Goal: Transaction & Acquisition: Purchase product/service

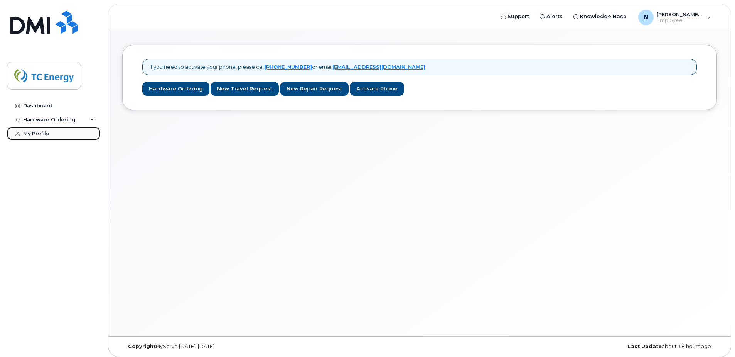
click at [39, 135] on div "My Profile" at bounding box center [36, 133] width 26 height 6
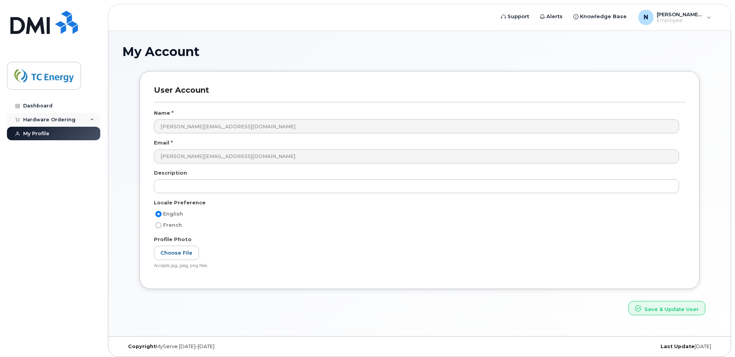
click at [56, 119] on div "Hardware Ordering" at bounding box center [49, 120] width 52 height 6
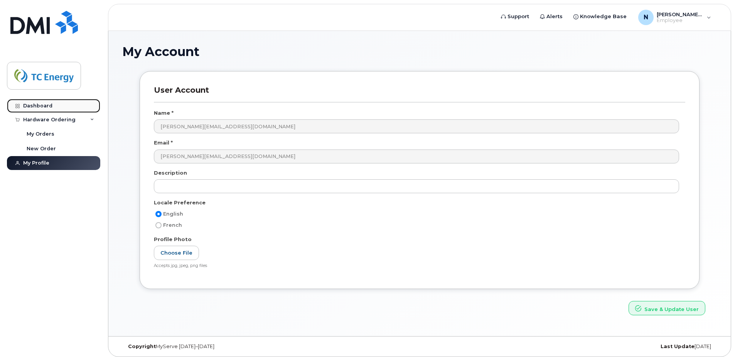
click at [39, 106] on div "Dashboard" at bounding box center [37, 106] width 29 height 6
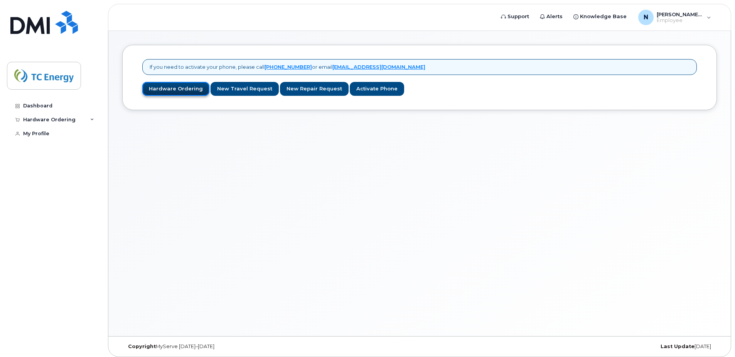
click at [172, 88] on link "Hardware Ordering" at bounding box center [175, 89] width 67 height 14
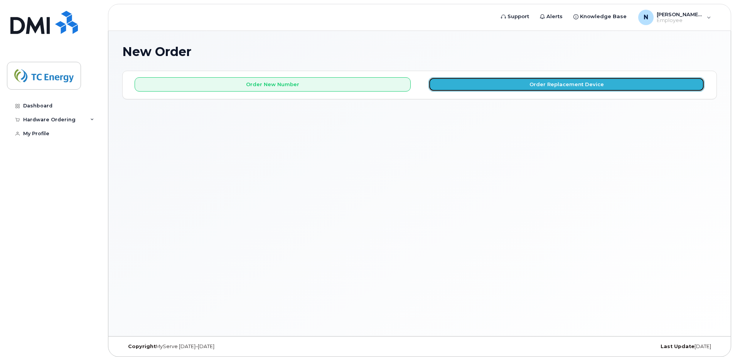
click at [555, 83] on button "Order Replacement Device" at bounding box center [567, 84] width 276 height 14
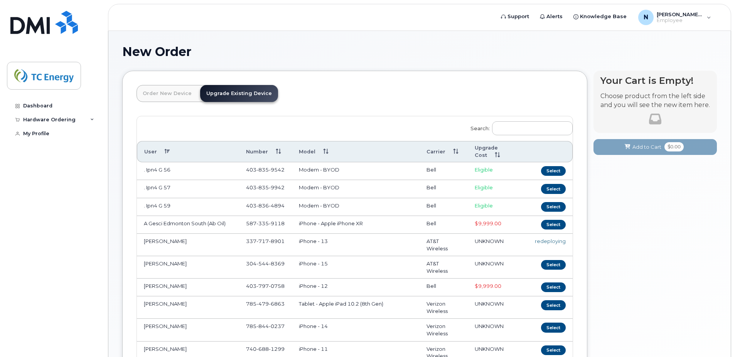
drag, startPoint x: 461, startPoint y: 104, endPoint x: 478, endPoint y: 117, distance: 21.3
click at [461, 104] on header "Order New Device Upgrade Existing Device Order new device and new line Order ne…" at bounding box center [355, 100] width 437 height 31
click at [521, 130] on input "Search:" at bounding box center [532, 128] width 81 height 14
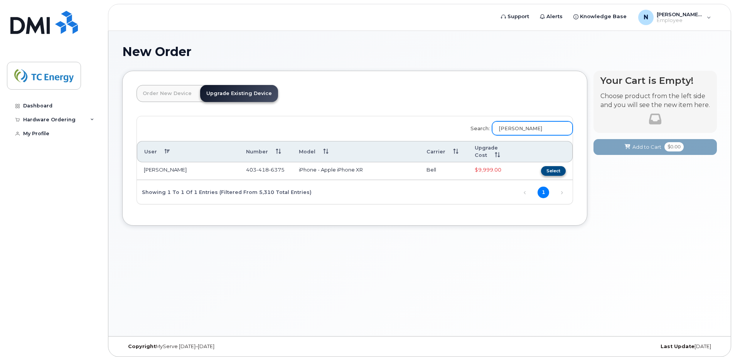
type input "godwin"
click at [549, 170] on button "Select" at bounding box center [553, 171] width 25 height 10
